Goal: Transaction & Acquisition: Subscribe to service/newsletter

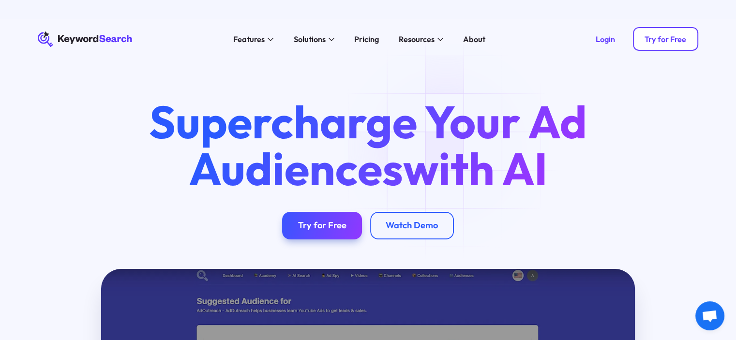
click at [672, 41] on div "Try for Free" at bounding box center [666, 39] width 42 height 10
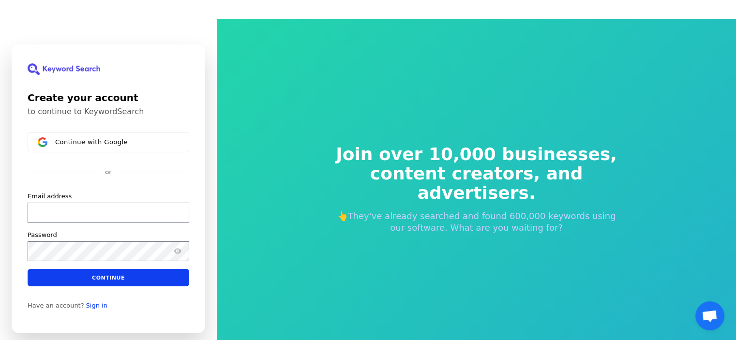
scroll to position [31, 0]
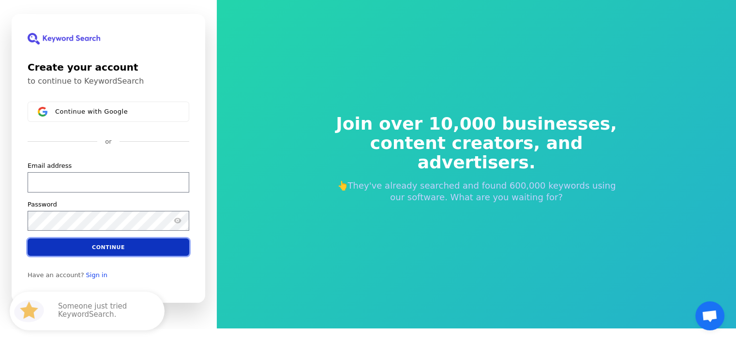
click at [112, 249] on button "Continue" at bounding box center [109, 247] width 162 height 17
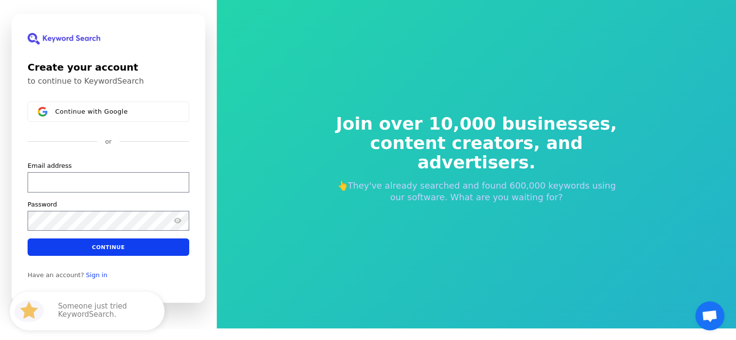
click at [104, 136] on div "Continue with Google or Email address Password Continue" at bounding box center [109, 179] width 162 height 154
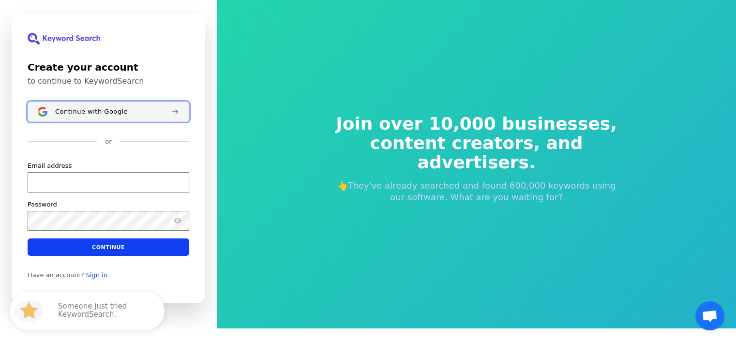
click at [120, 104] on button "Continue with Google" at bounding box center [109, 112] width 162 height 20
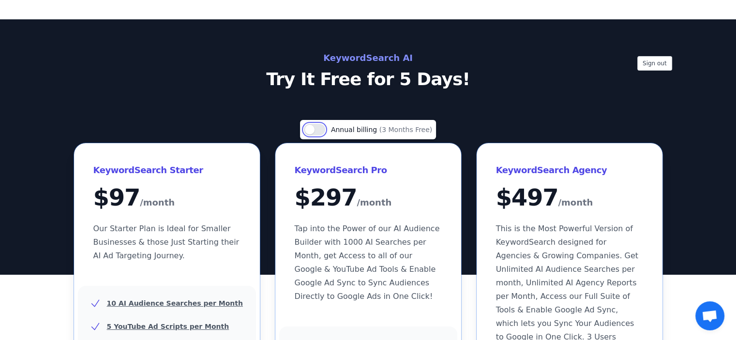
click at [312, 129] on button "Use setting" at bounding box center [314, 130] width 21 height 12
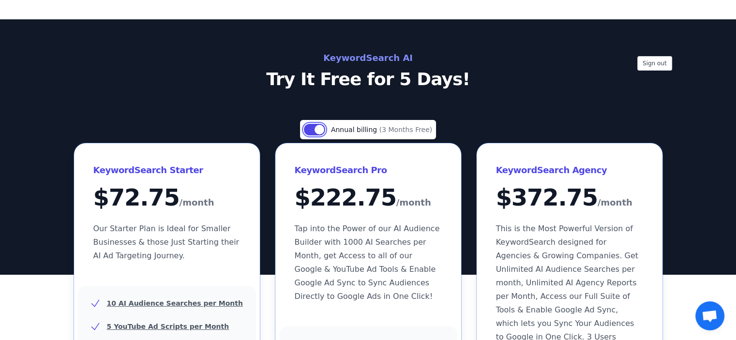
click at [321, 125] on button "Use setting" at bounding box center [314, 130] width 21 height 12
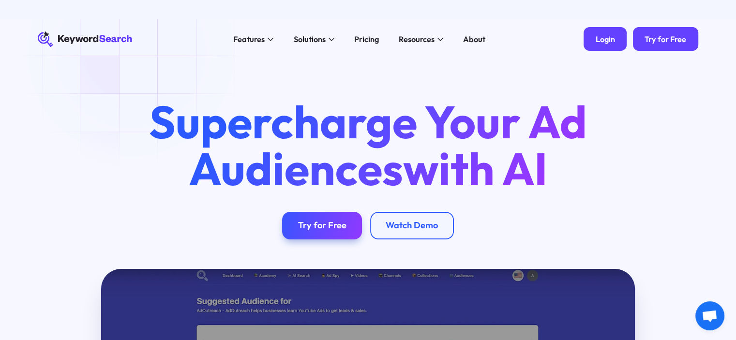
click at [614, 41] on div "Login" at bounding box center [605, 39] width 19 height 10
